Goal: Task Accomplishment & Management: Manage account settings

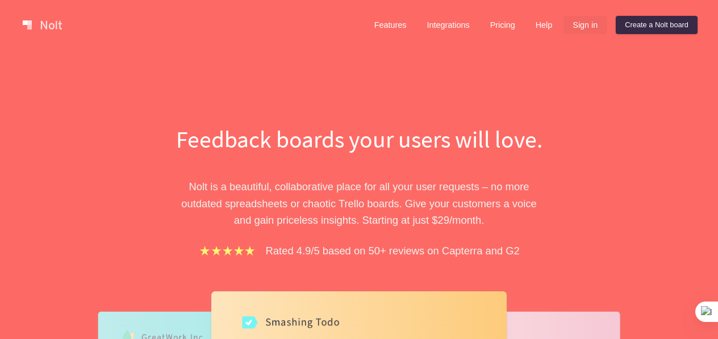
click at [574, 26] on link "Sign in" at bounding box center [584, 25] width 43 height 18
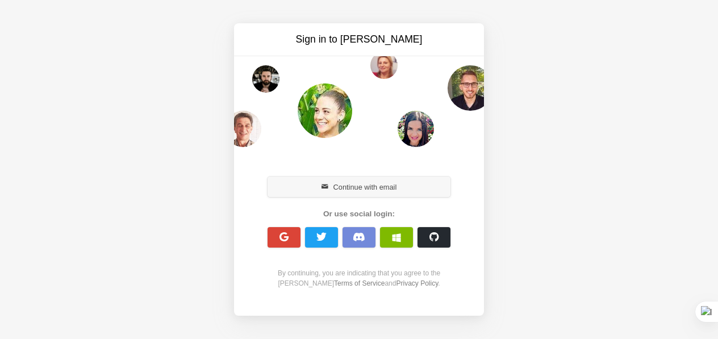
click at [348, 184] on button "Continue with email" at bounding box center [359, 187] width 183 height 20
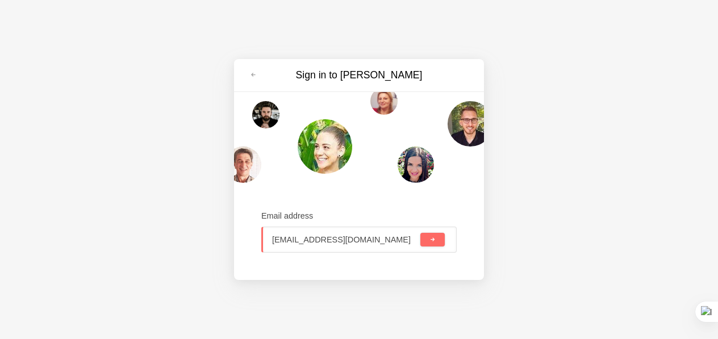
type input "social@adva-soft.com"
click at [434, 239] on span "submit" at bounding box center [432, 240] width 6 height 6
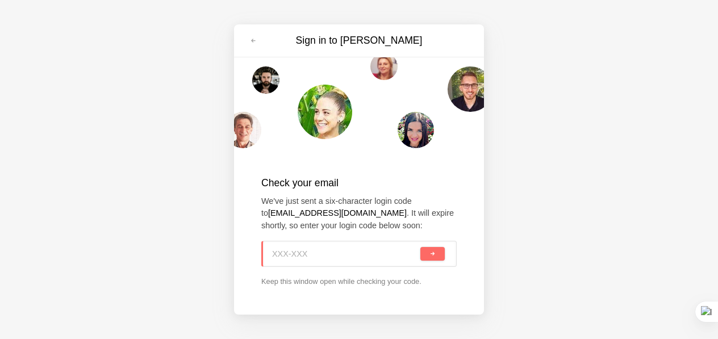
paste input "RL6-FVN"
click at [428, 253] on button "submit" at bounding box center [432, 254] width 24 height 14
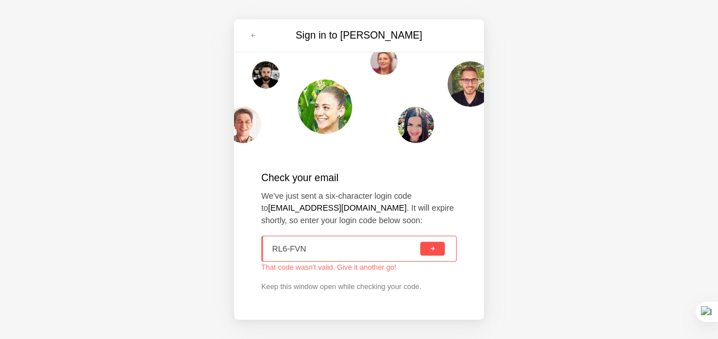
type input "RL6-FVN"
drag, startPoint x: 315, startPoint y: 248, endPoint x: 249, endPoint y: 249, distance: 65.9
click at [249, 249] on div "Check your email We've just sent a six-character login code to social@adva-soft…" at bounding box center [359, 231] width 250 height 167
click at [583, 210] on div "Sign in to Nolt Check your email We've just sent a six-character login code to …" at bounding box center [359, 169] width 718 height 339
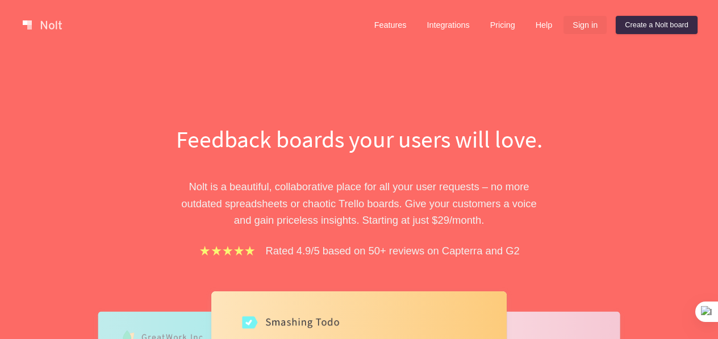
click at [577, 25] on link "Sign in" at bounding box center [584, 25] width 43 height 18
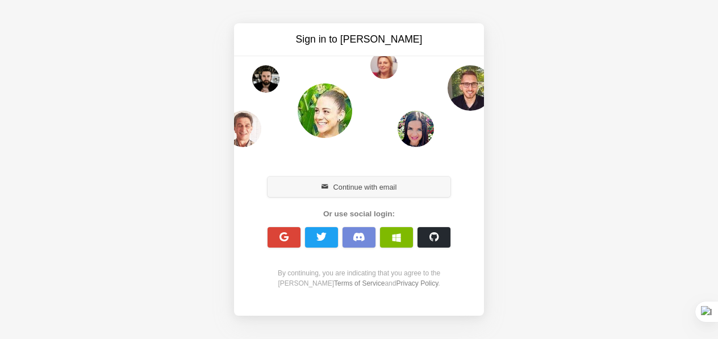
click at [346, 190] on button "Continue with email" at bounding box center [359, 187] width 183 height 20
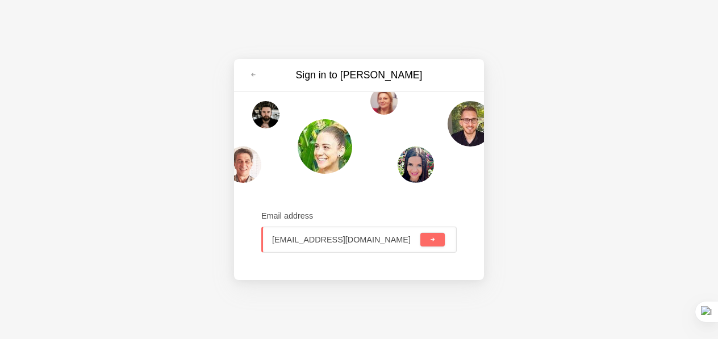
type input "[EMAIL_ADDRESS][DOMAIN_NAME]"
click at [437, 241] on button "submit" at bounding box center [432, 240] width 24 height 14
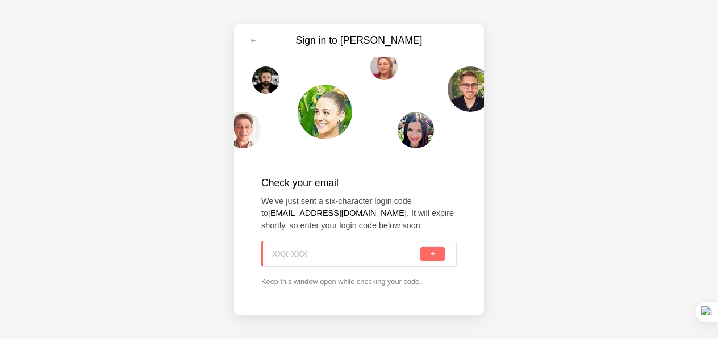
click at [587, 122] on div "Sign in to [PERSON_NAME] Check your email We've just sent a six-character login…" at bounding box center [359, 169] width 718 height 339
